Goal: Information Seeking & Learning: Learn about a topic

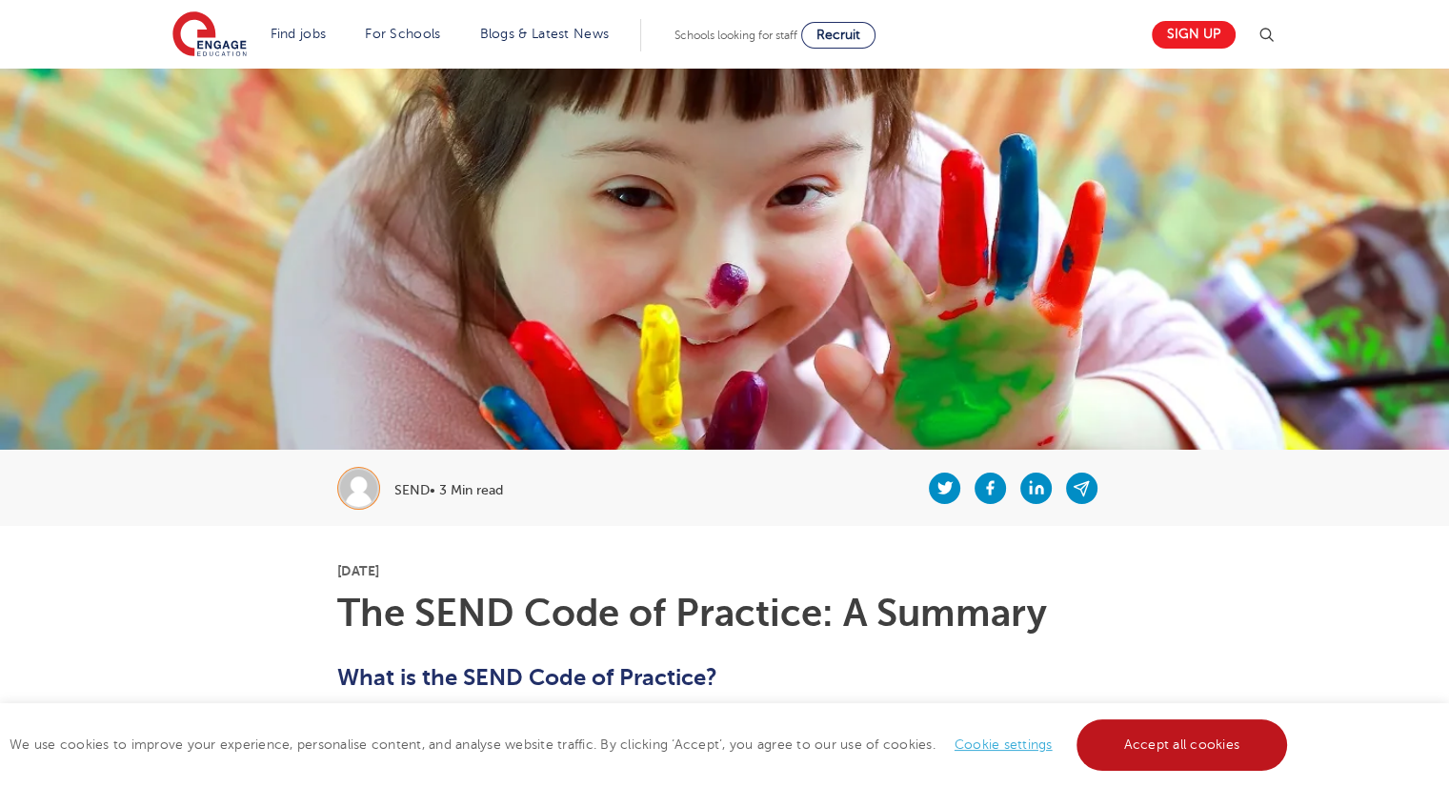
click at [1162, 768] on link "Accept all cookies" at bounding box center [1181, 744] width 211 height 51
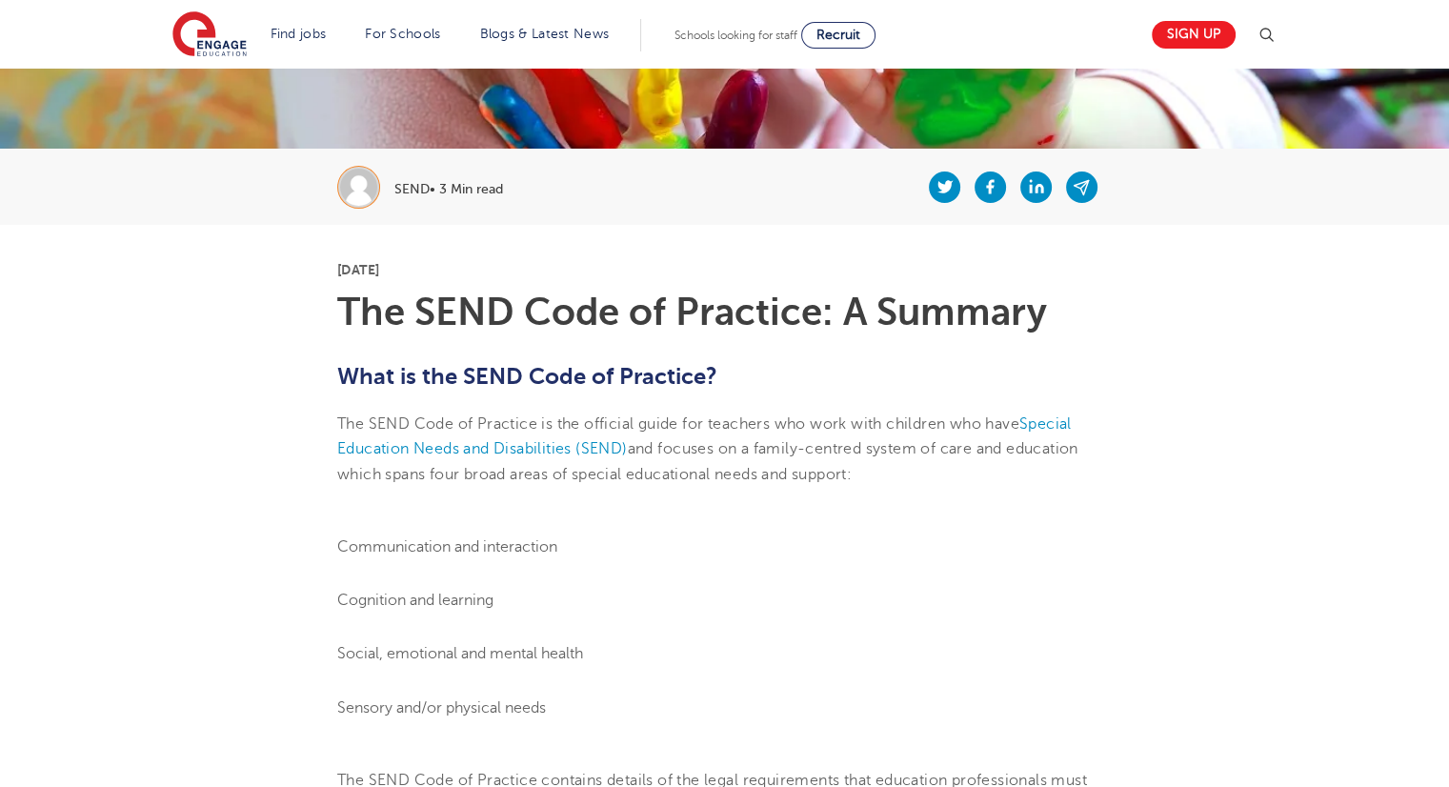
scroll to position [309, 0]
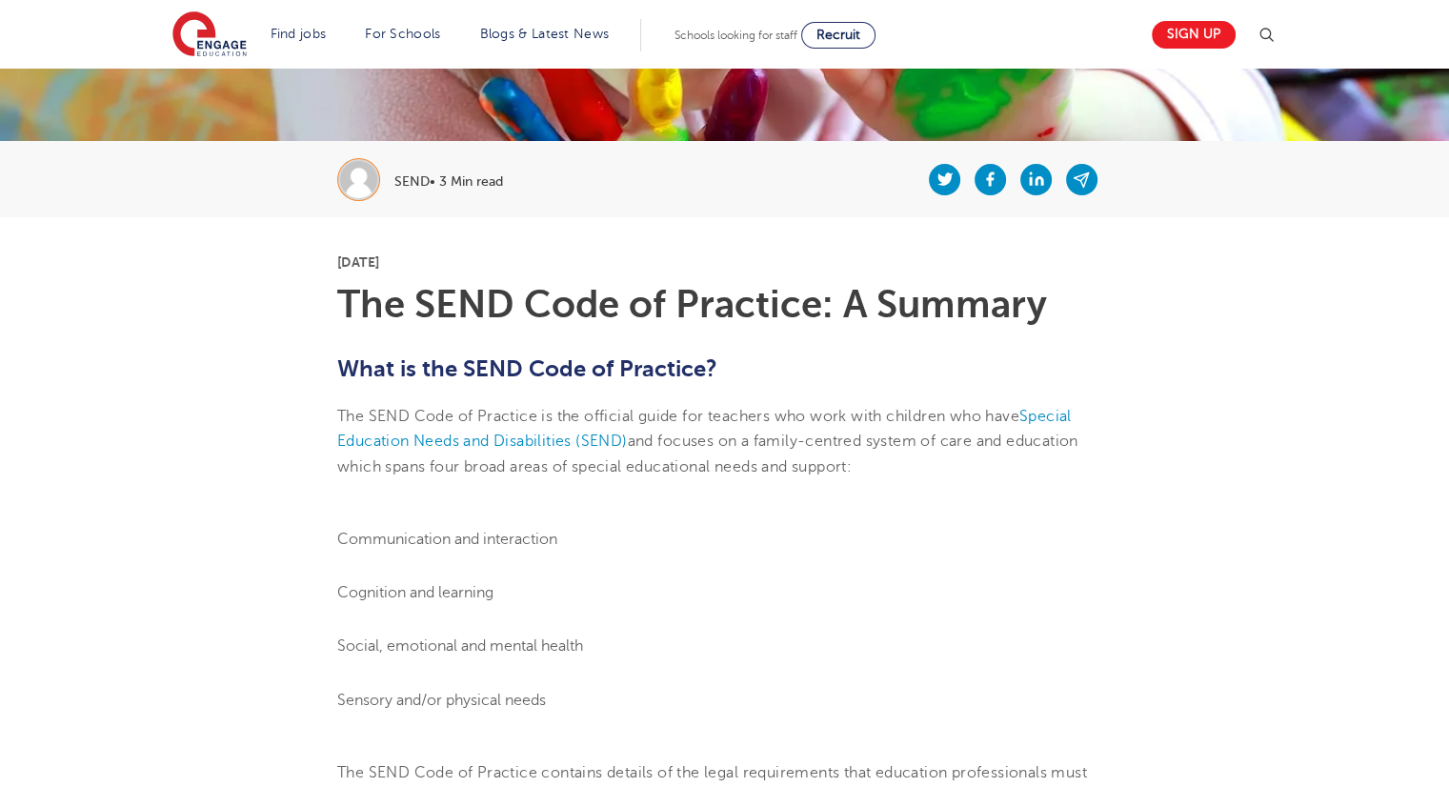
drag, startPoint x: 875, startPoint y: 469, endPoint x: 336, endPoint y: 403, distance: 543.2
click at [337, 404] on p "The SEND Code of Practice is the official guide for teachers who work with chil…" at bounding box center [724, 441] width 774 height 75
click at [401, 426] on p "The SEND Code of Practice is the official guide for teachers who work with chil…" at bounding box center [724, 441] width 774 height 75
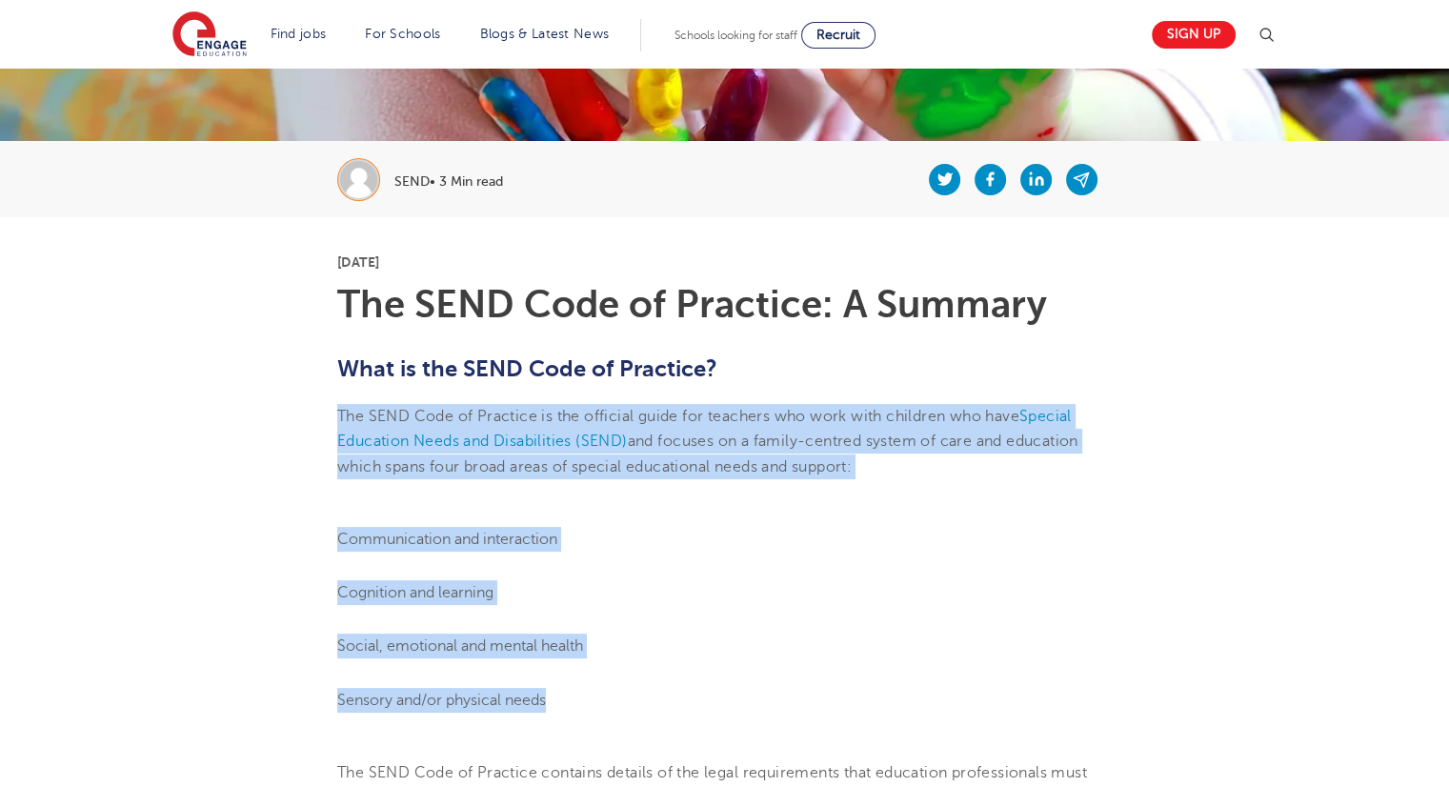
drag, startPoint x: 326, startPoint y: 413, endPoint x: 705, endPoint y: 685, distance: 466.3
click at [379, 641] on li "Social, emotional and mental health" at bounding box center [724, 646] width 774 height 25
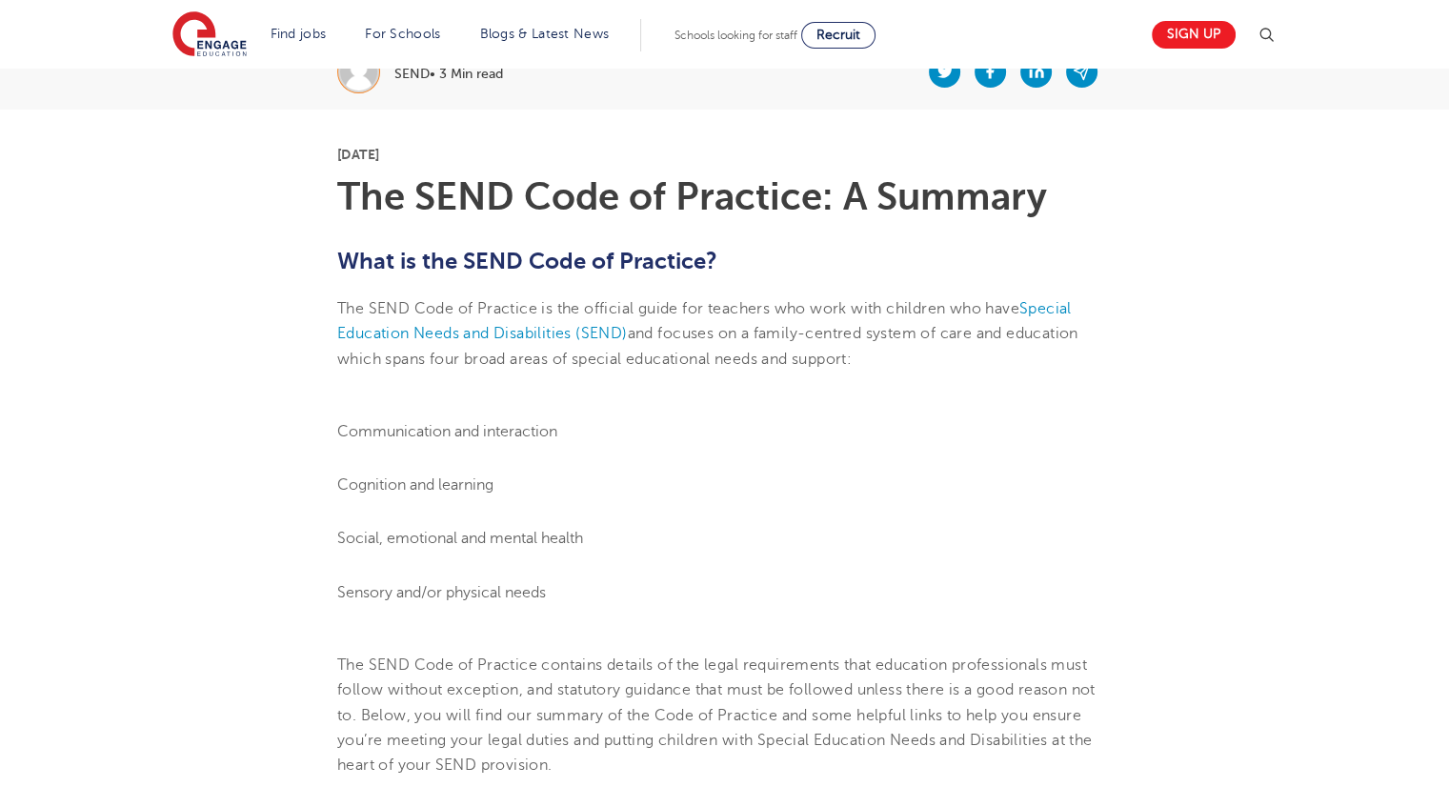
scroll to position [510, 0]
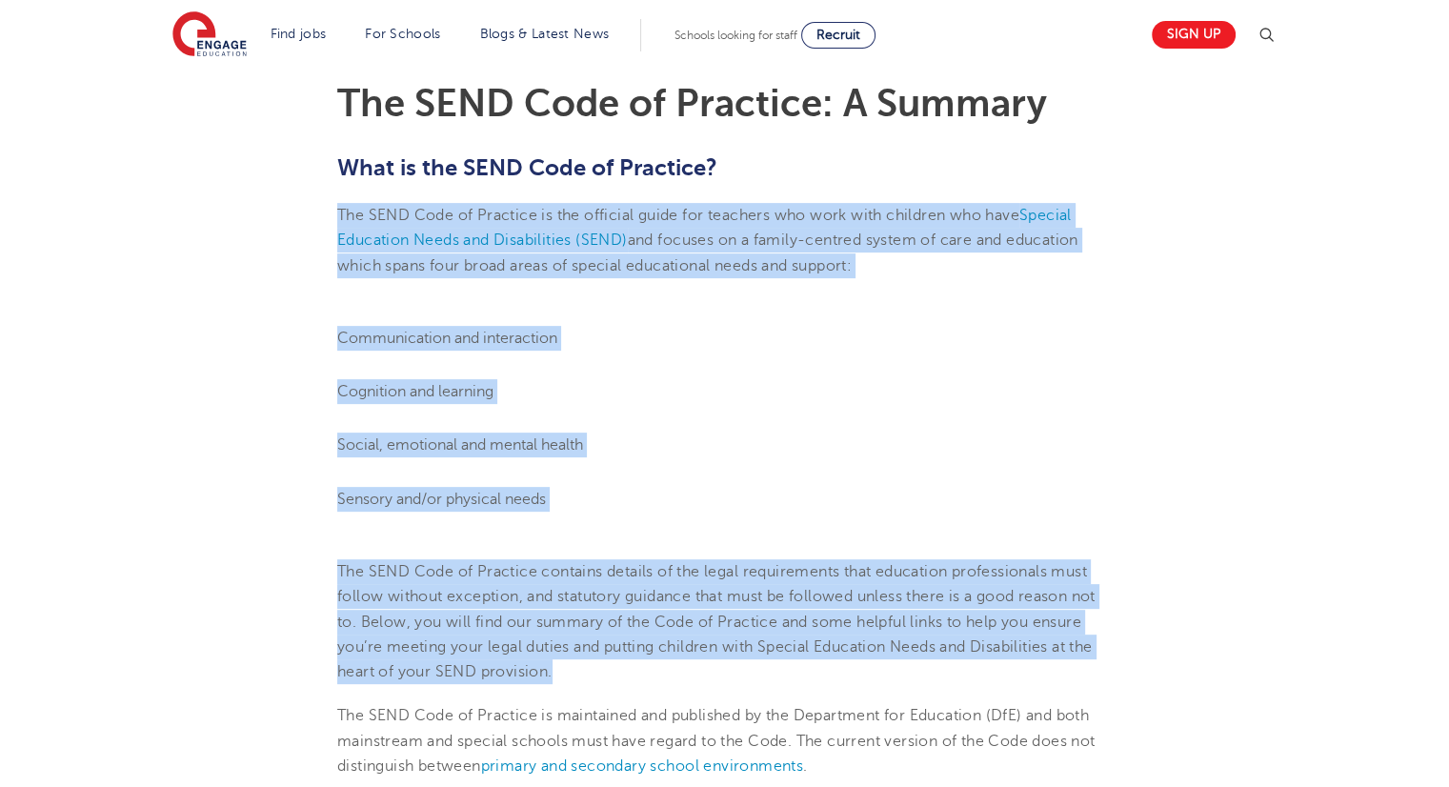
drag, startPoint x: 335, startPoint y: 209, endPoint x: 609, endPoint y: 677, distance: 542.6
click at [542, 653] on p "The SEND Code of Practice contains details of the legal requirements that educa…" at bounding box center [724, 621] width 774 height 125
drag, startPoint x: 565, startPoint y: 677, endPoint x: 332, endPoint y: 205, distance: 527.0
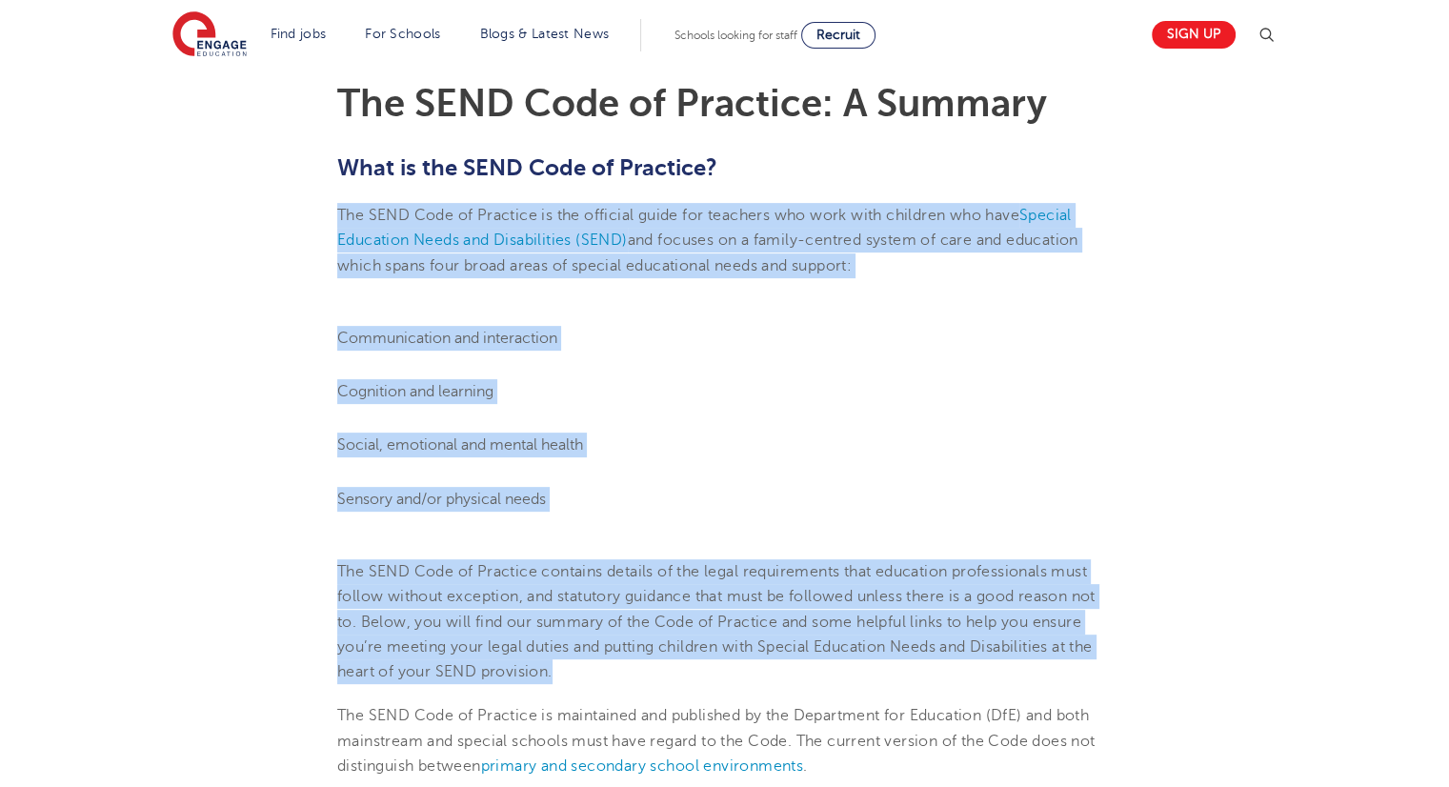
copy section "The SEND Code of Practice is the official guide for teachers who work with chil…"
click at [741, 425] on ol "Communication and interaction Cognition and learning Social, emotional and ment…" at bounding box center [724, 419] width 774 height 186
